Goal: Communication & Community: Answer question/provide support

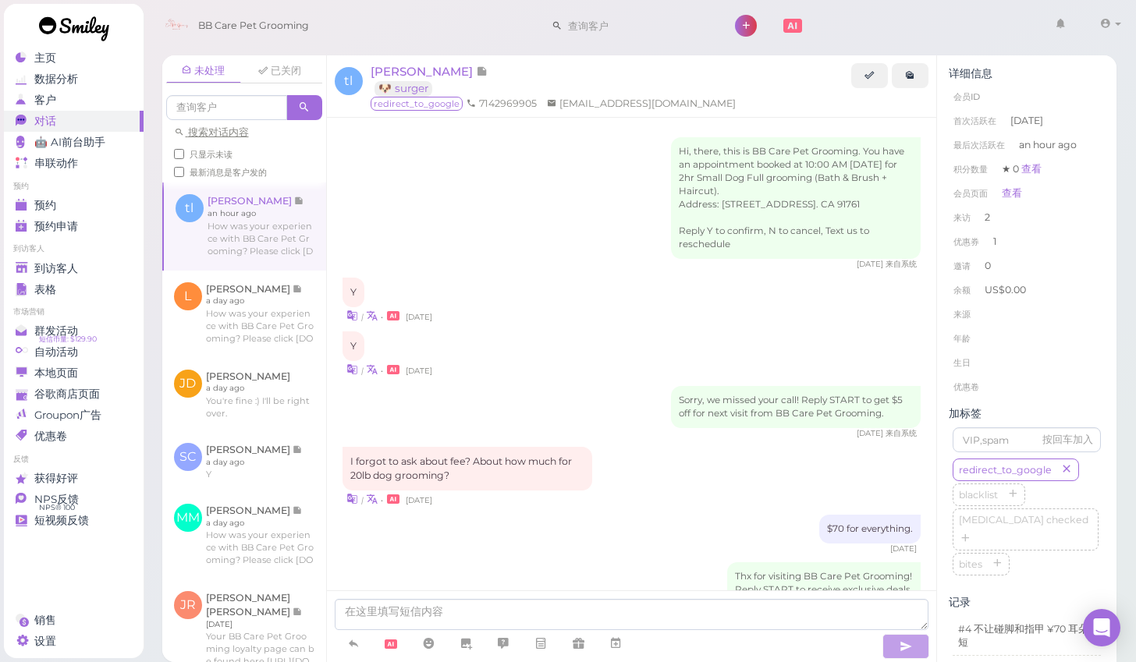
scroll to position [1320, 0]
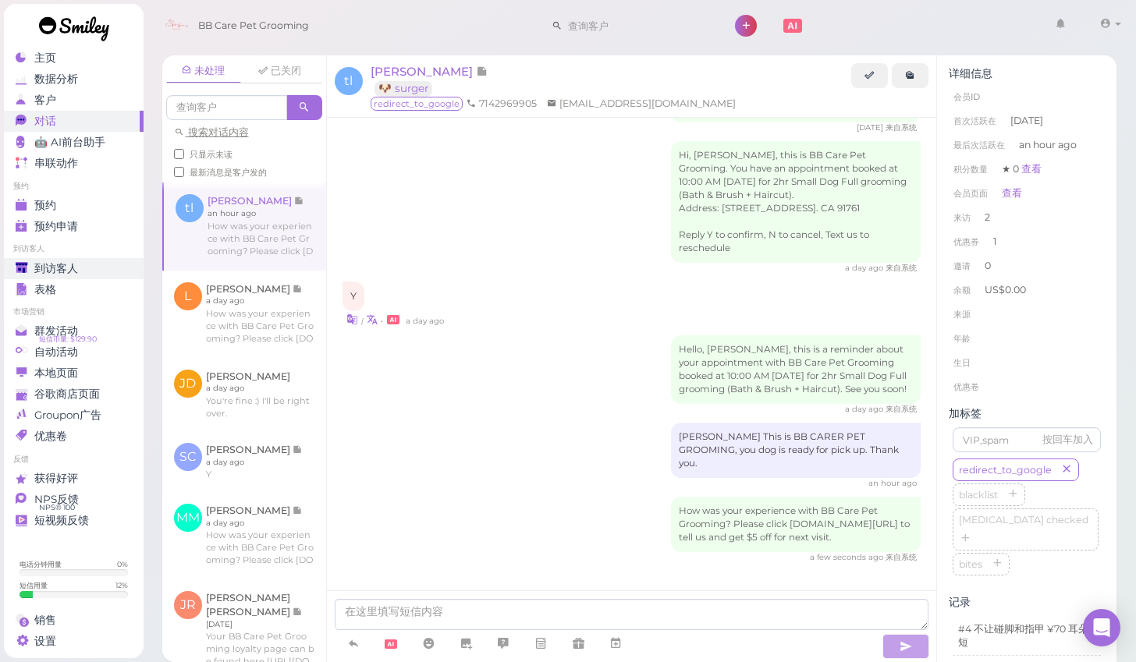
click at [80, 266] on div "到访客人" at bounding box center [72, 268] width 112 height 13
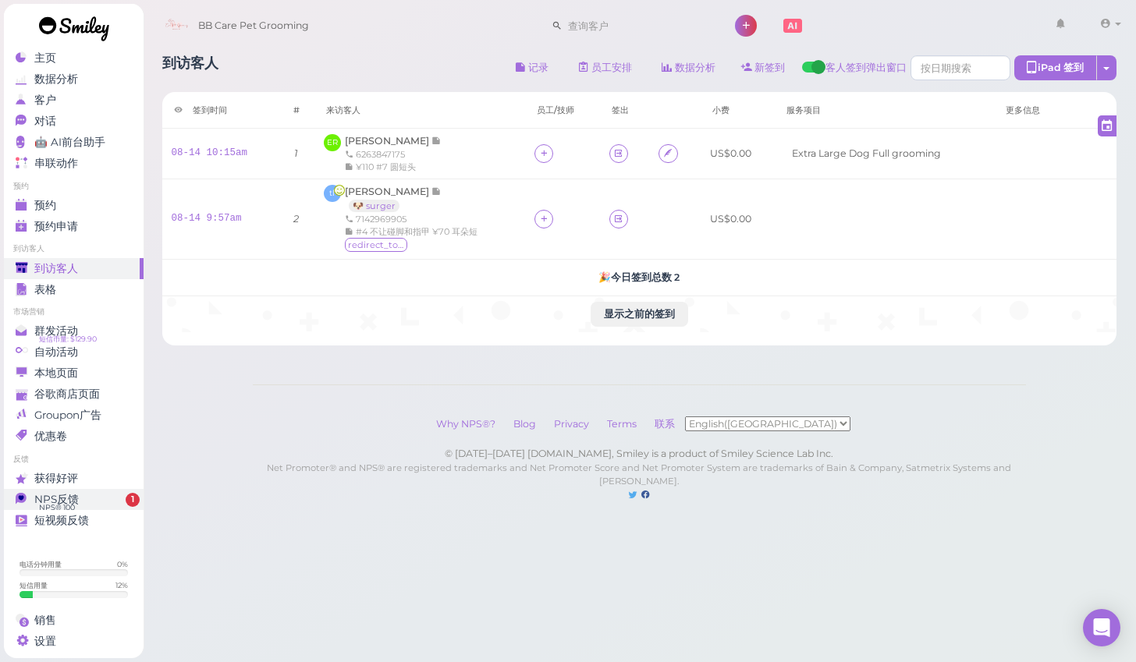
click at [126, 501] on span "1" at bounding box center [133, 500] width 14 height 14
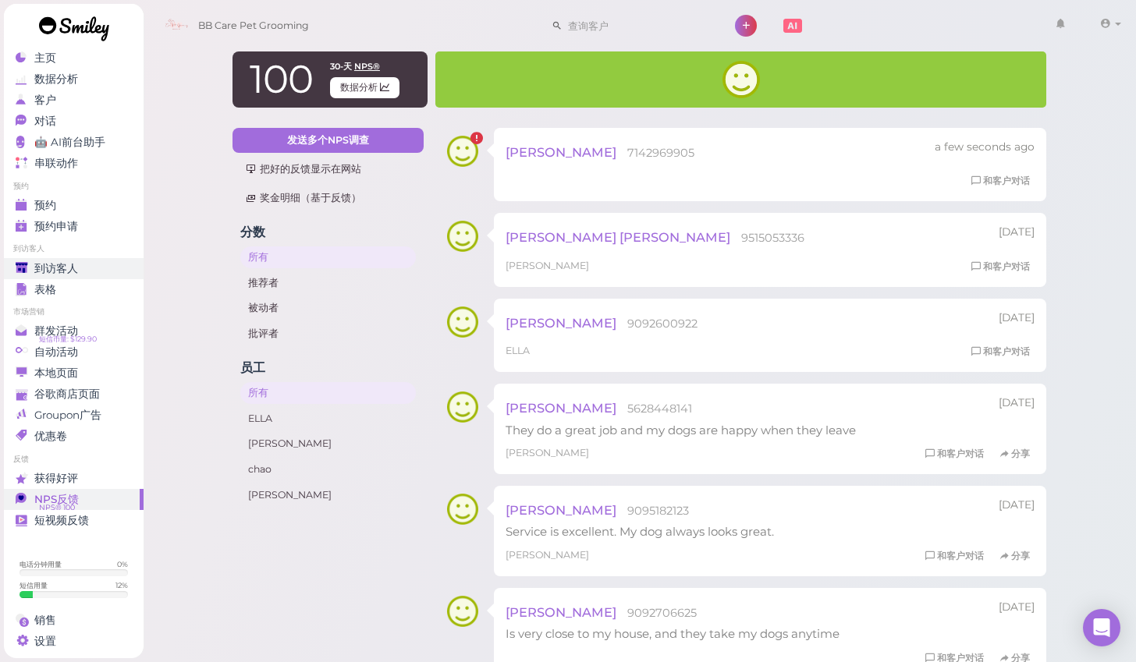
click at [63, 268] on span "到访客人" at bounding box center [56, 268] width 44 height 13
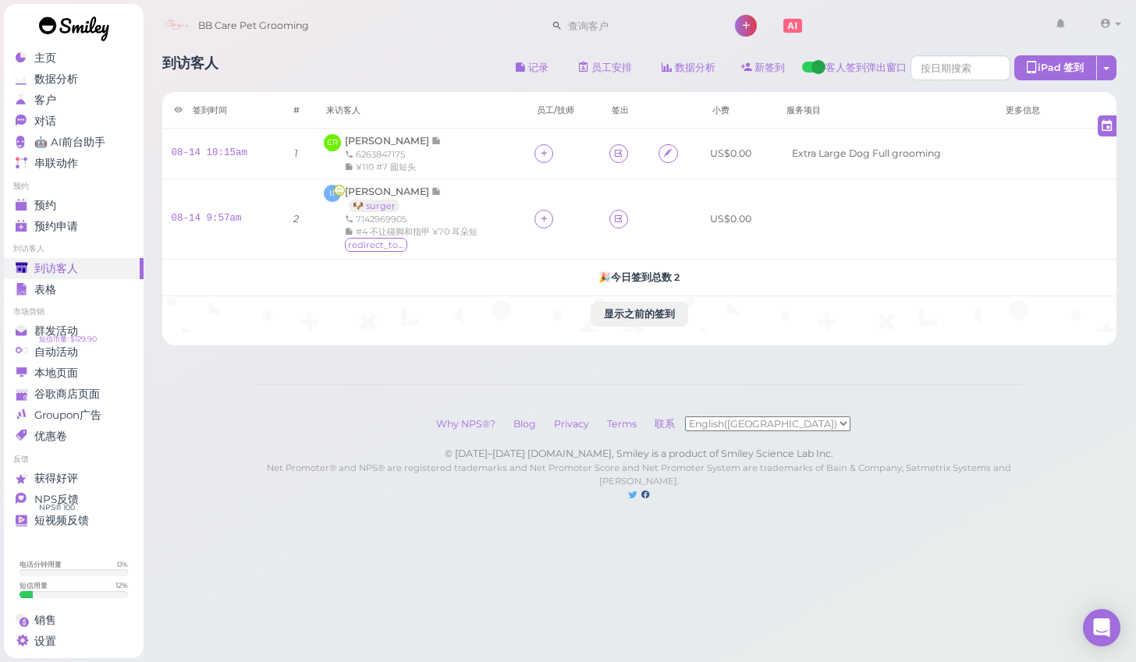
click at [51, 190] on li "预约" at bounding box center [74, 186] width 140 height 11
click at [51, 193] on ul "预约 预约 预约申请 0" at bounding box center [74, 209] width 140 height 56
click at [64, 218] on link "预约申请 0" at bounding box center [74, 226] width 140 height 21
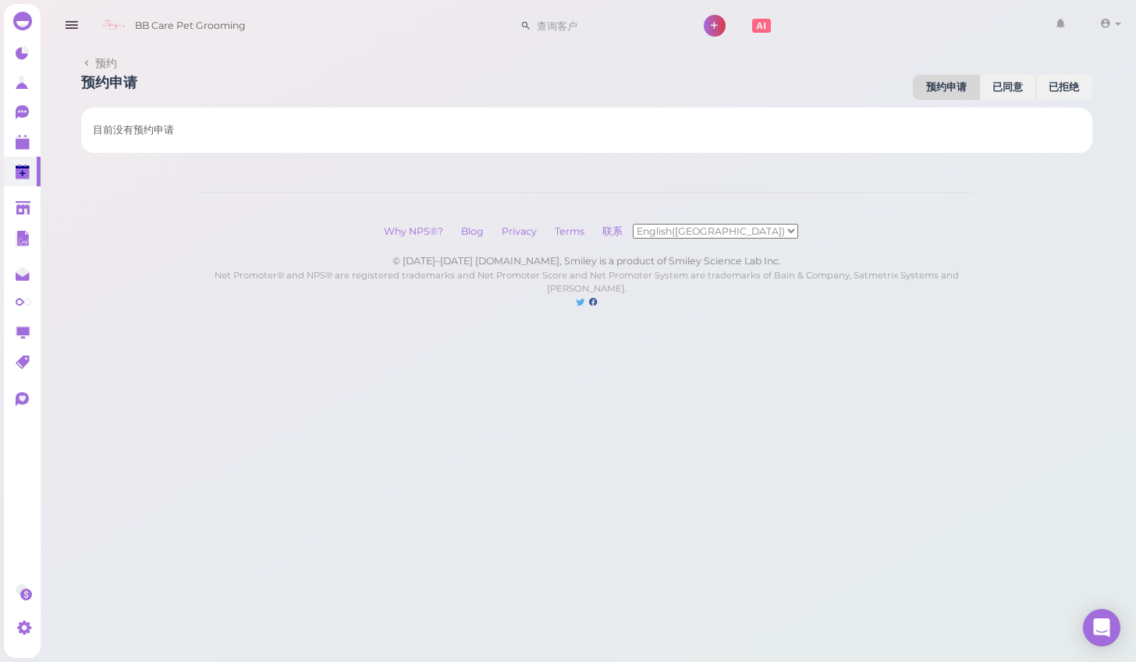
click at [55, 208] on div "预约 预约申请 预约申请 已同意 已拒绝 目前没有预约申请 Why NPS®? Blog Privacy Terms 联系 English([GEOGRAPH…" at bounding box center [586, 170] width 1098 height 341
click at [27, 146] on polygon at bounding box center [23, 144] width 14 height 11
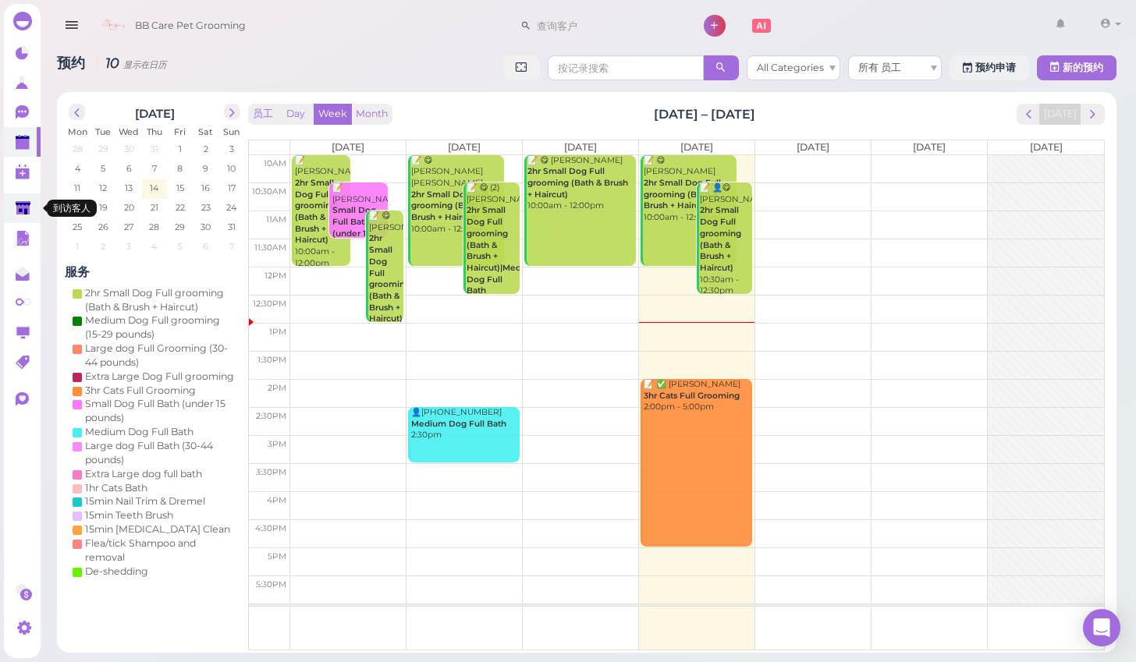
click at [39, 193] on link at bounding box center [22, 208] width 37 height 30
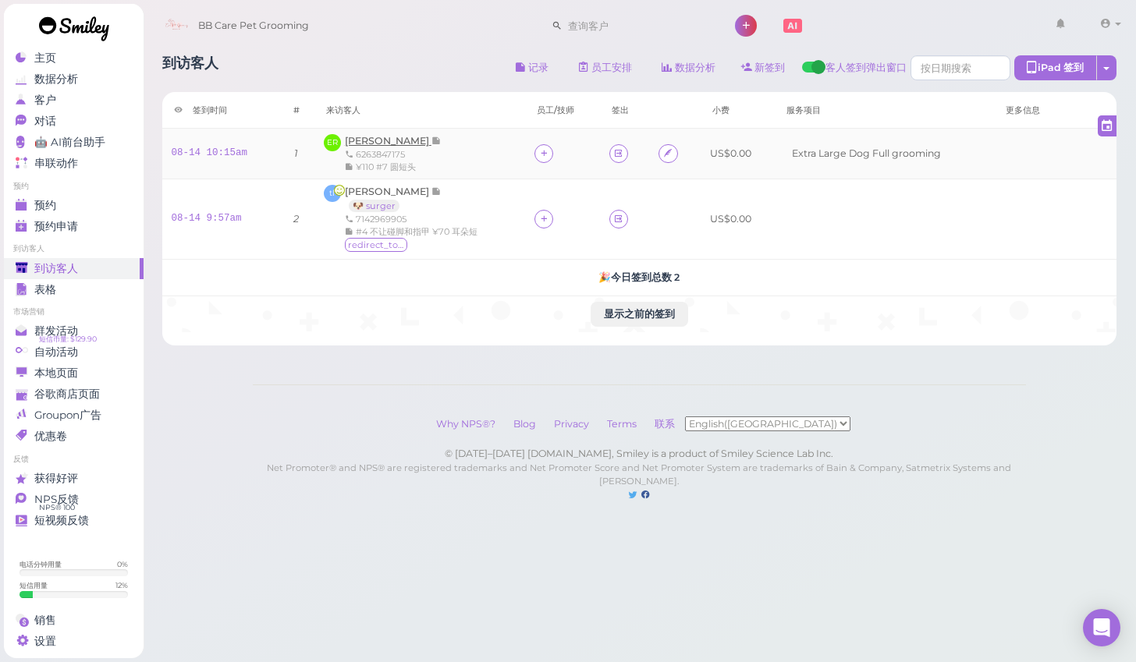
click at [377, 142] on span "[PERSON_NAME]" at bounding box center [388, 141] width 87 height 12
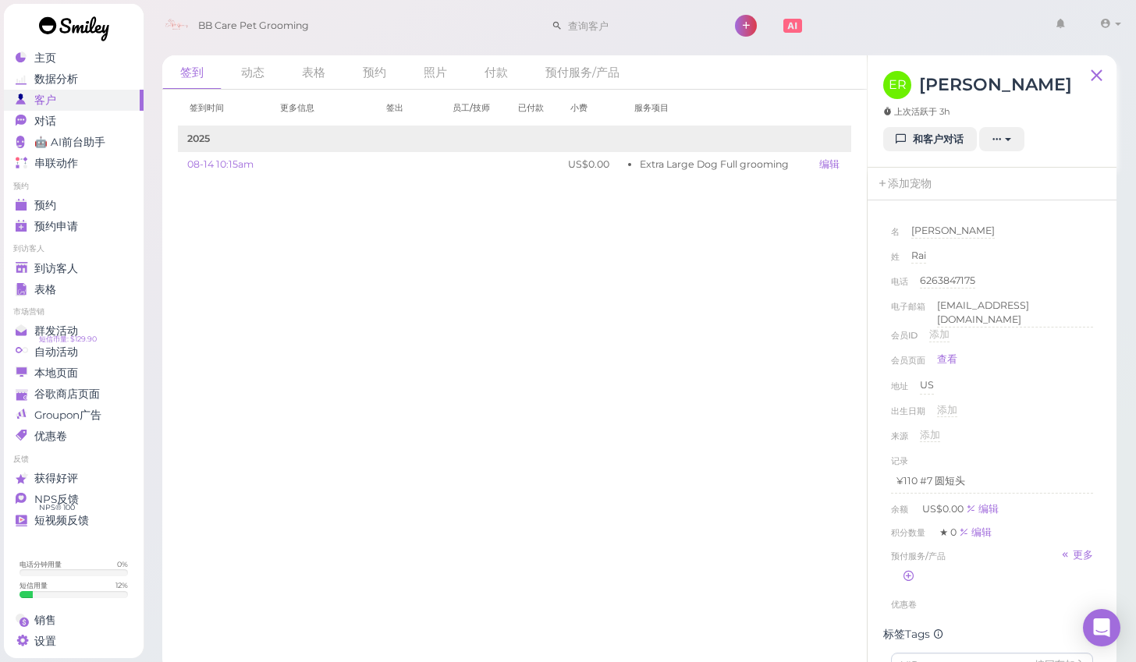
click at [102, 256] on ul "到访客人 到访客人 表格" at bounding box center [74, 271] width 140 height 56
click at [102, 266] on div "到访客人" at bounding box center [72, 268] width 112 height 13
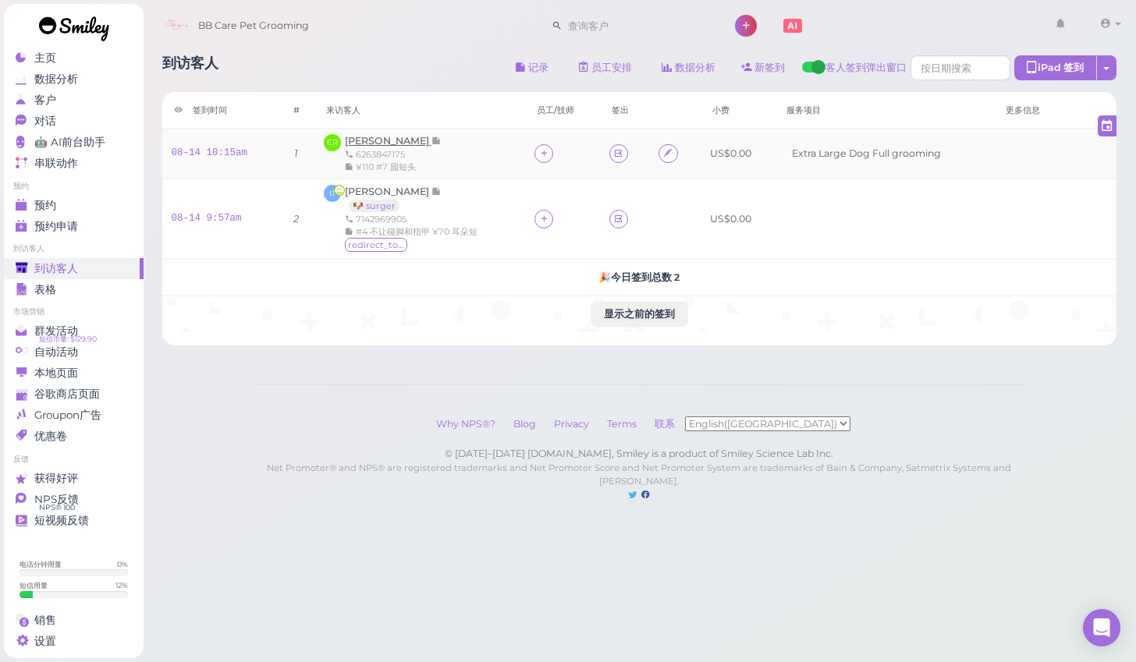
click at [389, 142] on span "[PERSON_NAME]" at bounding box center [388, 141] width 87 height 12
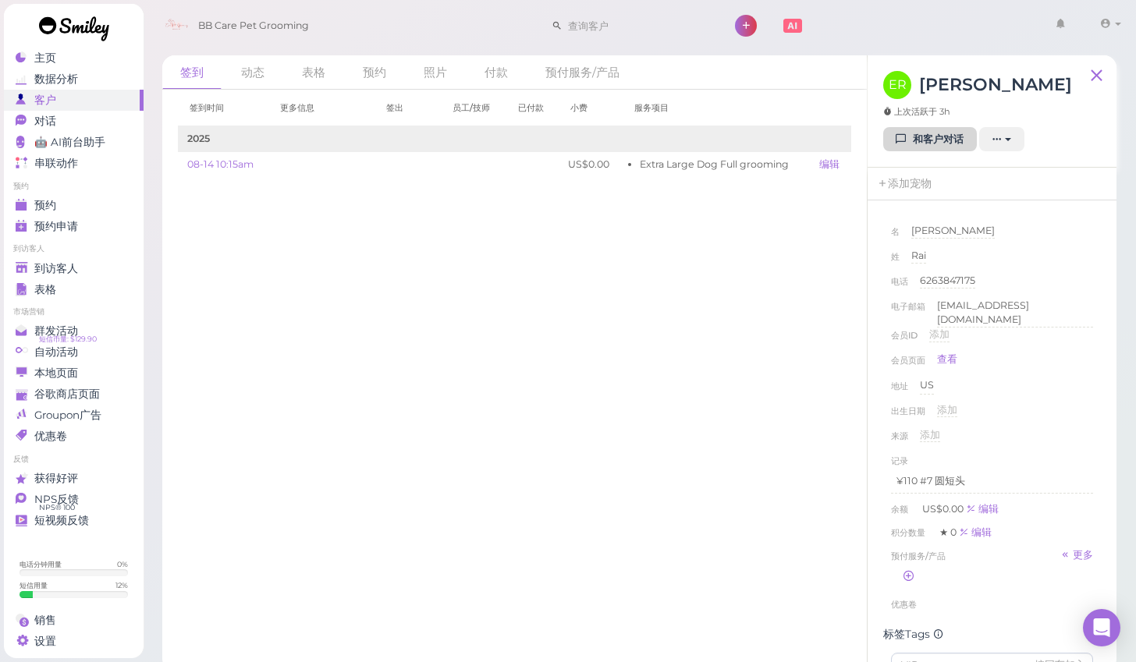
click at [885, 142] on link "和客户对话" at bounding box center [930, 139] width 94 height 25
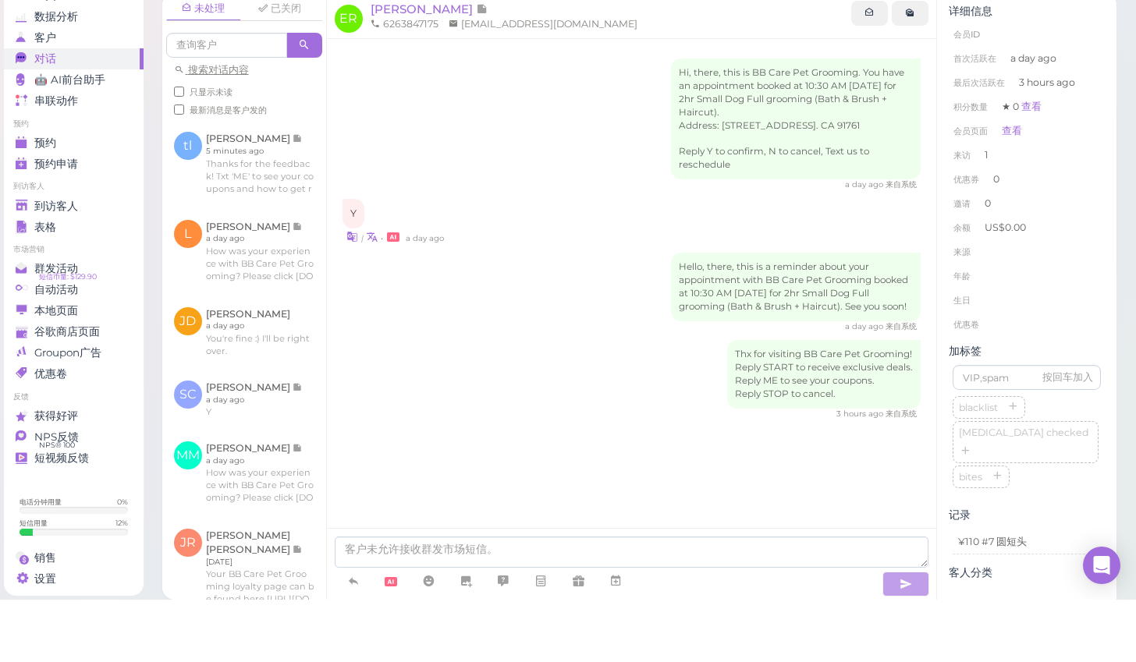
scroll to position [11, 0]
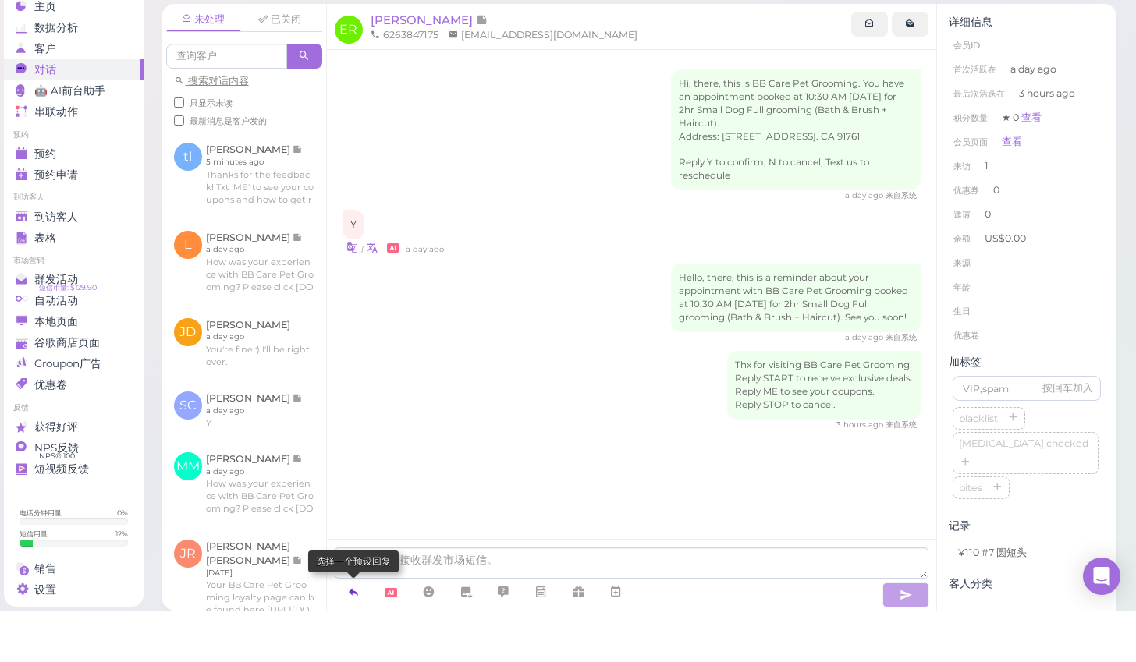
click at [350, 636] on icon at bounding box center [353, 644] width 12 height 16
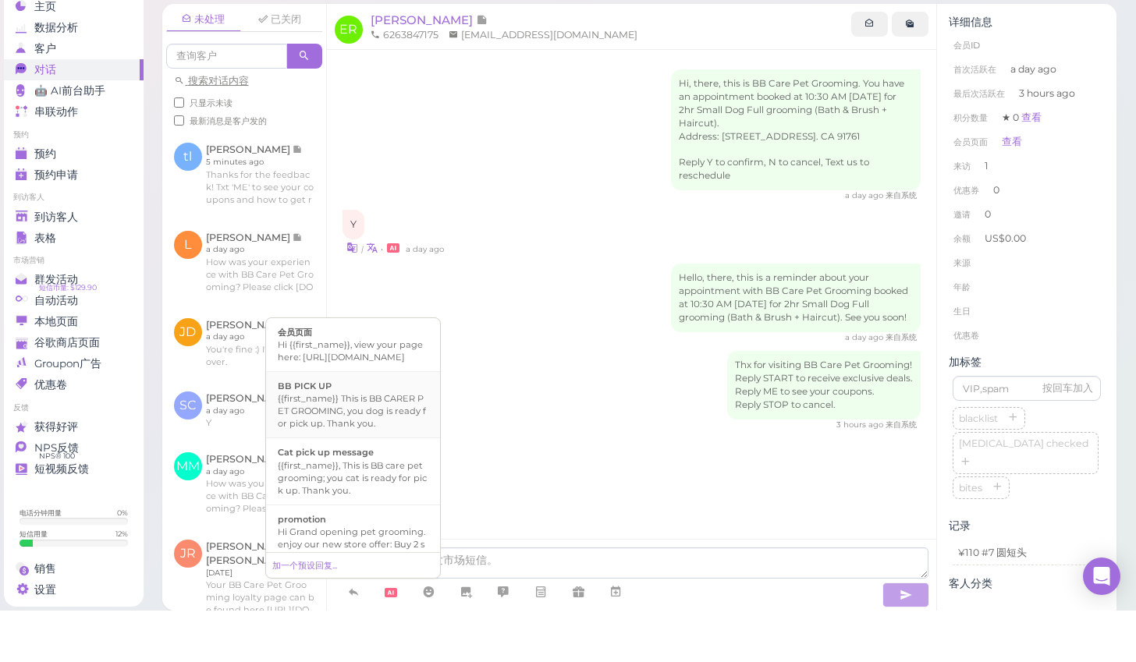
click at [388, 444] on div "{{first_name}} This is BB CARER PET GROOMING, you dog is ready for pick up. Tha…" at bounding box center [353, 462] width 151 height 37
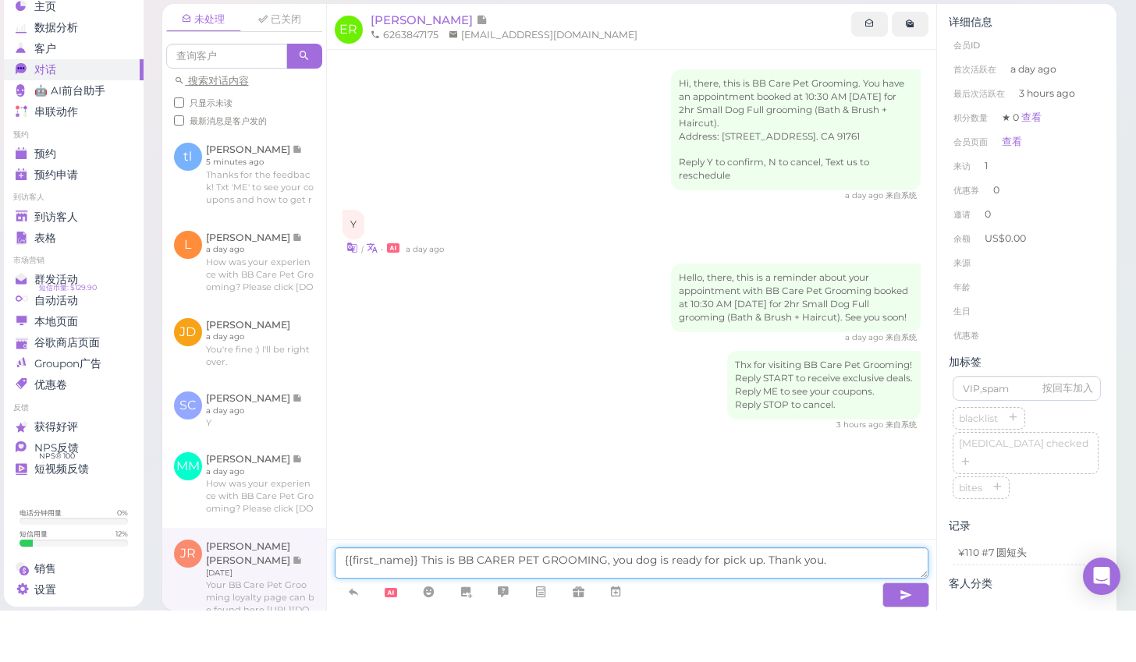
drag, startPoint x: 418, startPoint y: 551, endPoint x: 314, endPoint y: 541, distance: 105.0
click at [314, 541] on div "未处理 已关闭 搜索对话内容 只显示未读 最新消息是客户发的 tl [PERSON_NAME] 5 minutes ago L" at bounding box center [639, 358] width 955 height 607
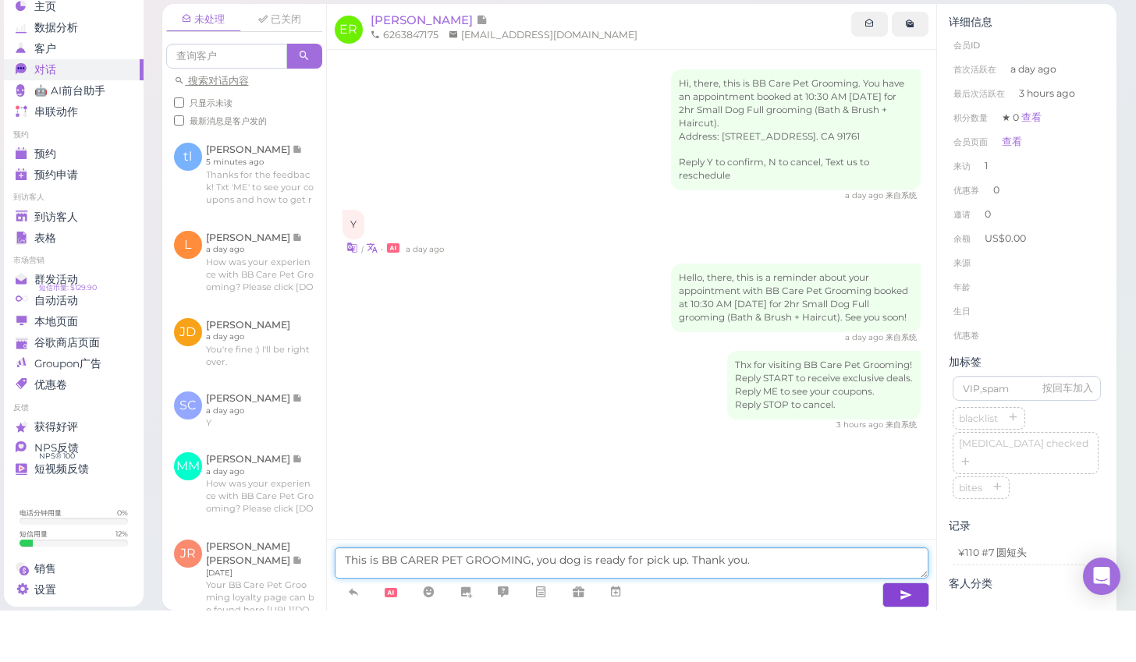
type textarea "This is BB CARER PET GROOMING, you dog is ready for pick up. Thank you."
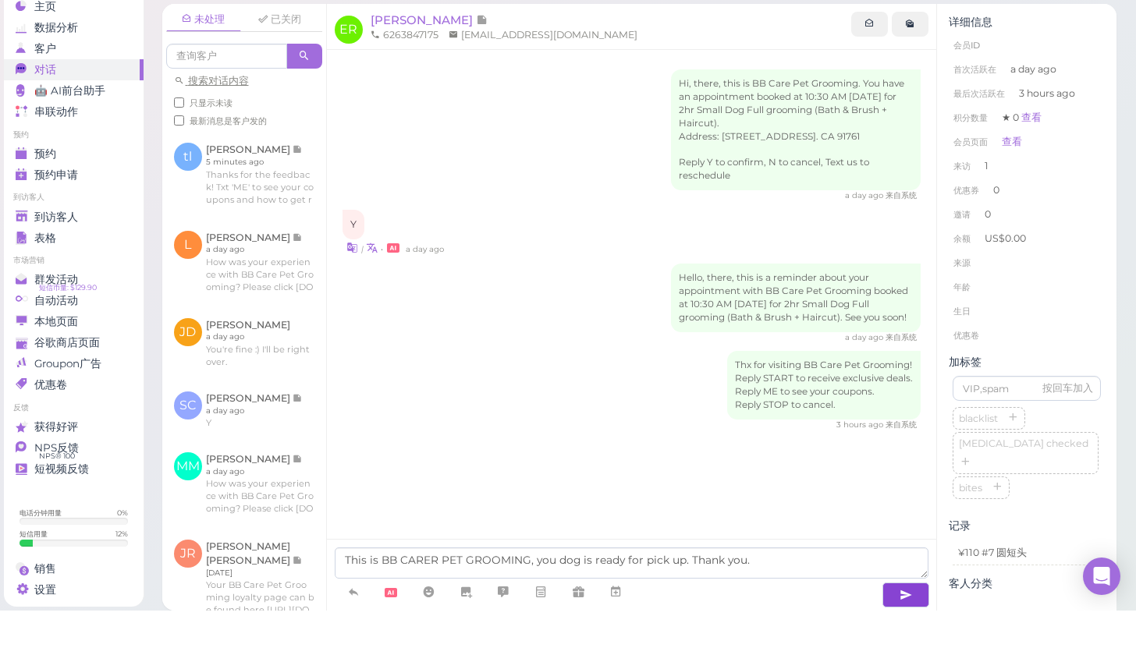
click at [899, 639] on icon "button" at bounding box center [905, 647] width 12 height 16
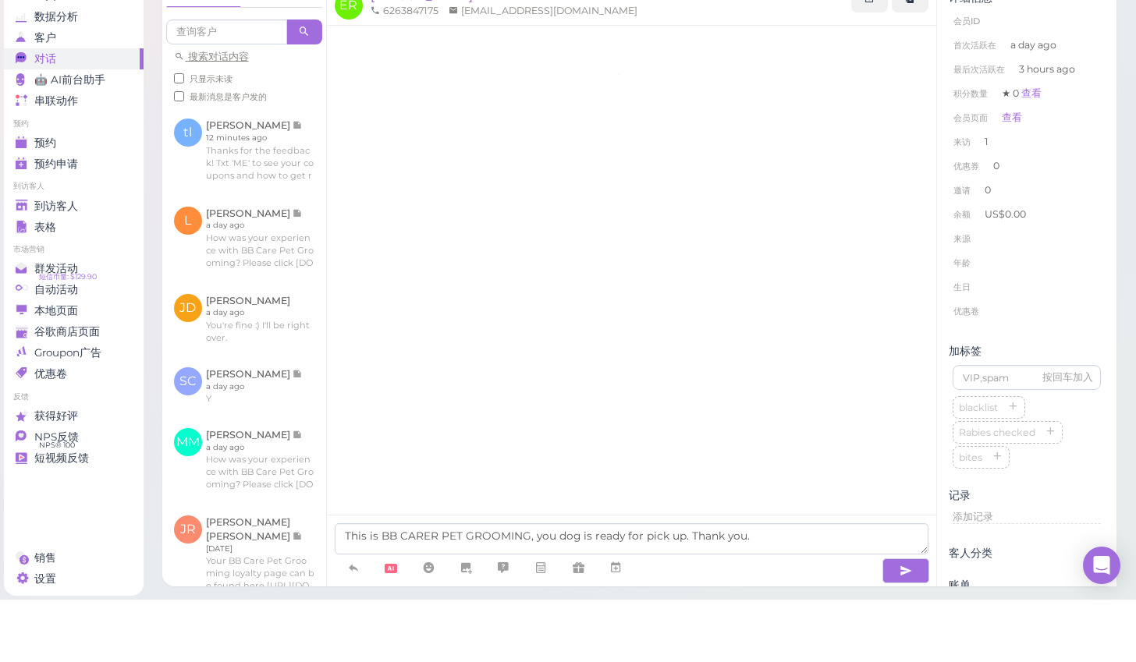
scroll to position [13, 0]
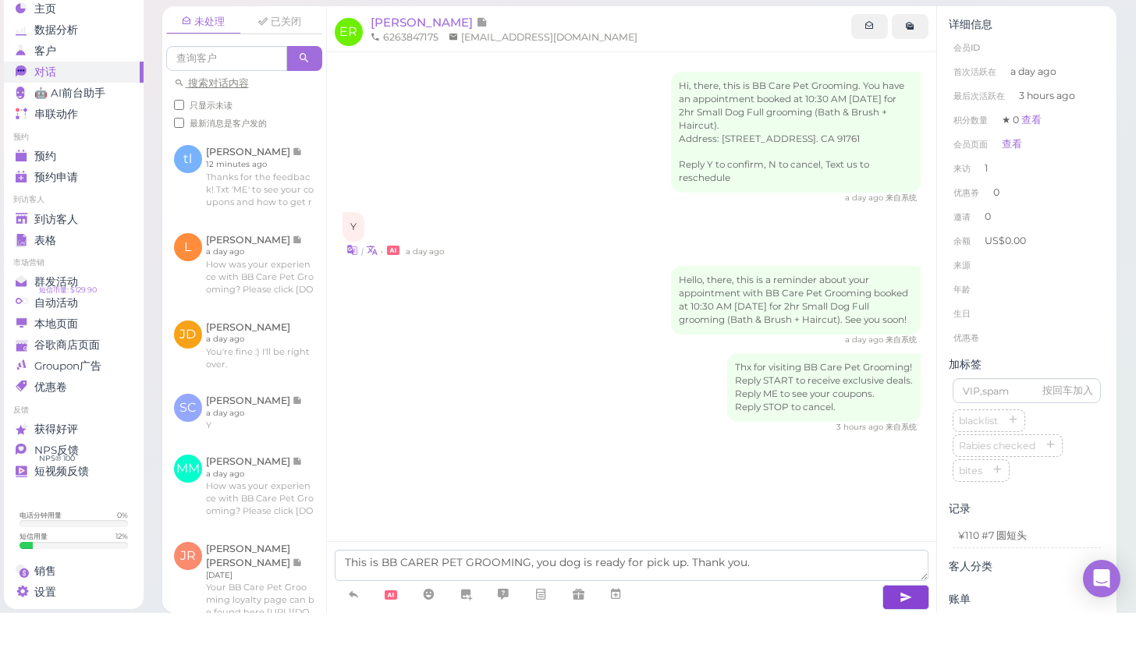
click at [921, 634] on button "button" at bounding box center [905, 646] width 47 height 25
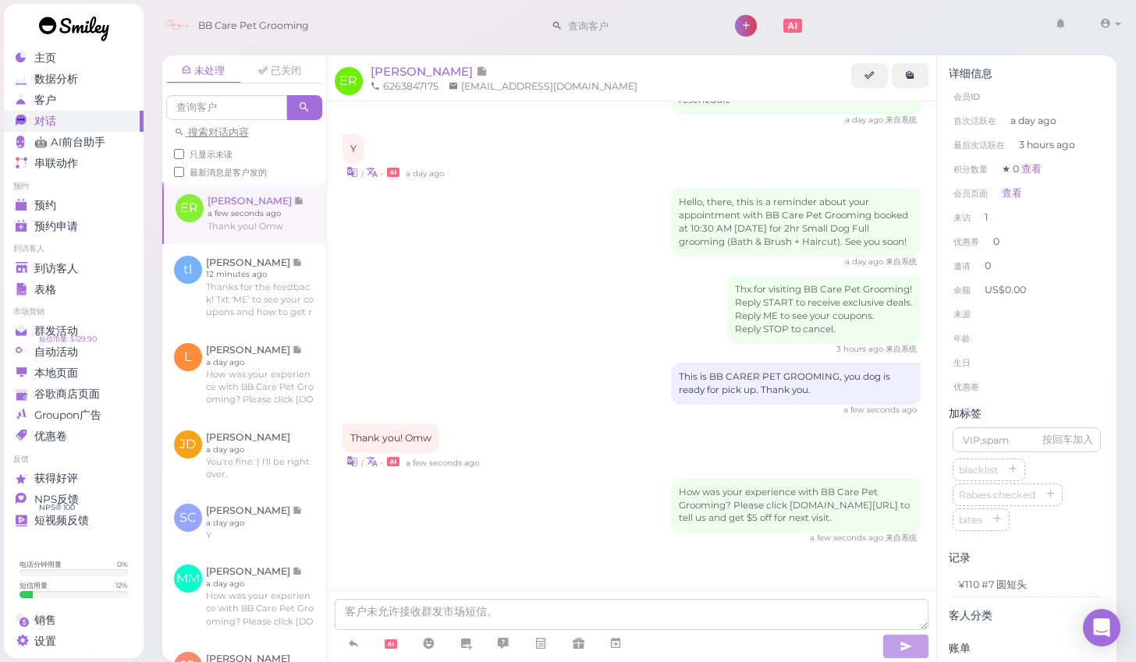
scroll to position [0, 0]
click at [108, 264] on div "到访客人" at bounding box center [72, 268] width 112 height 13
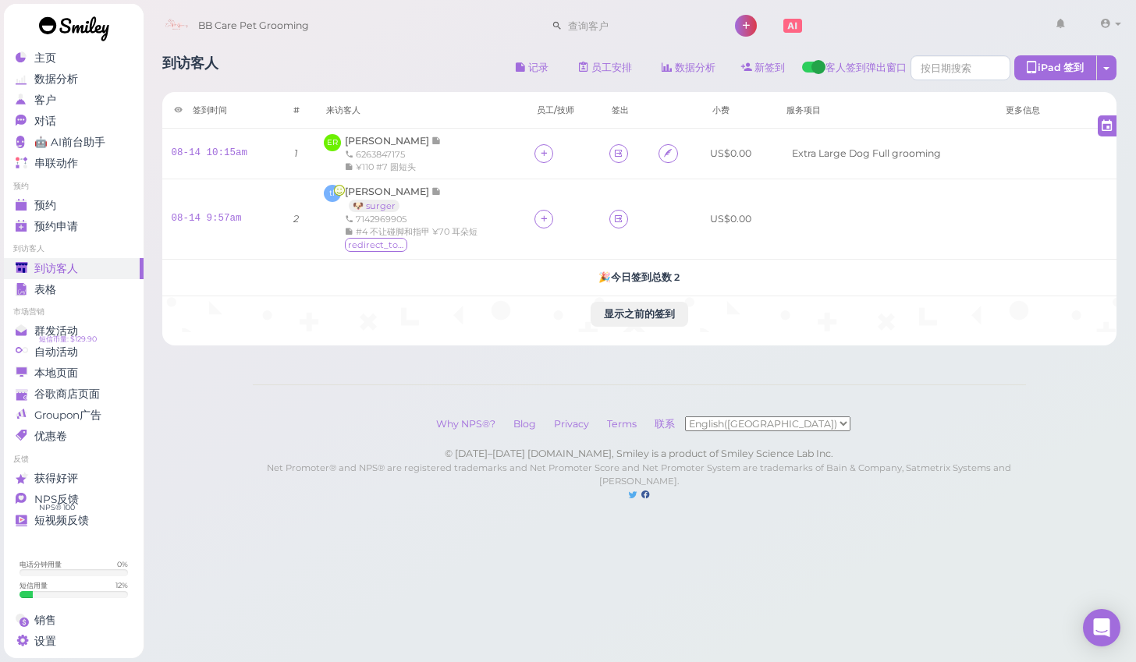
click at [94, 51] on link at bounding box center [74, 31] width 140 height 54
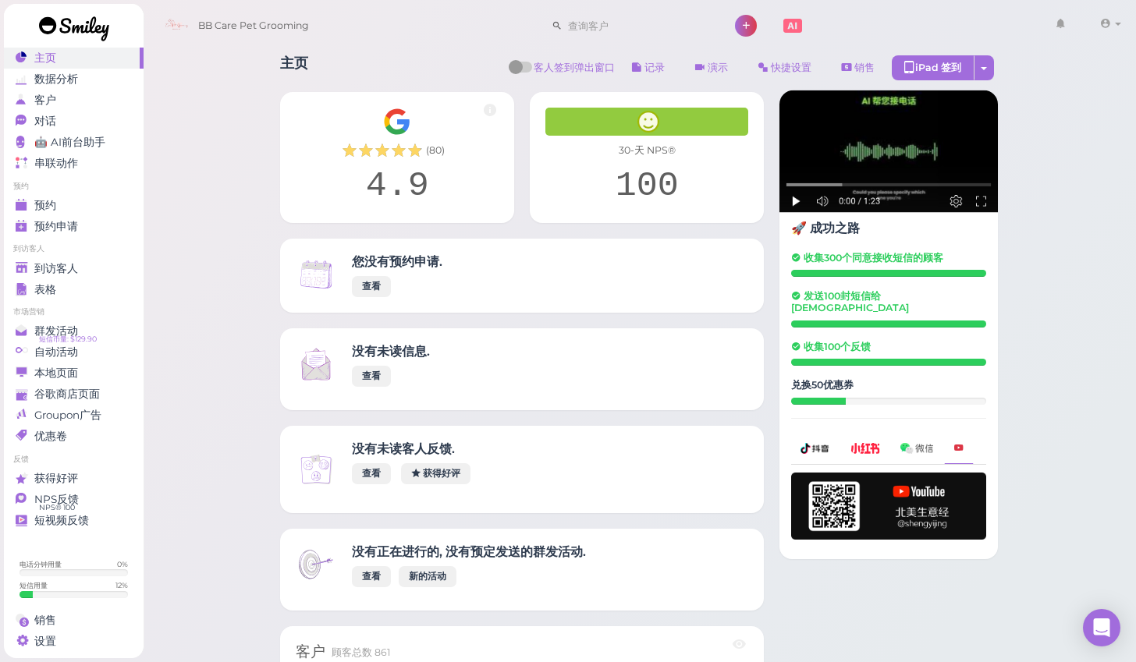
click at [98, 51] on link at bounding box center [74, 31] width 140 height 54
